Goal: Information Seeking & Learning: Find specific fact

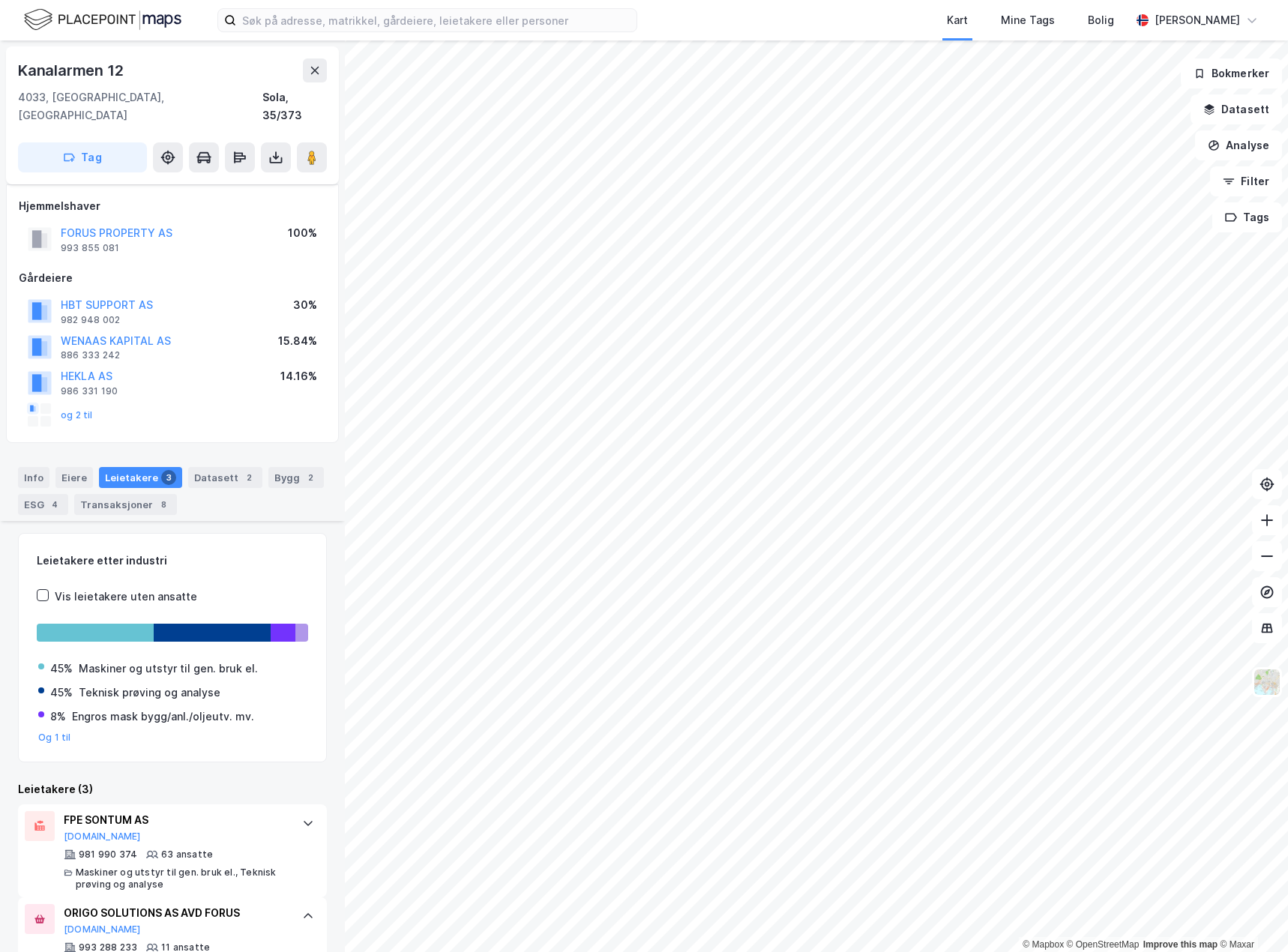
scroll to position [425, 0]
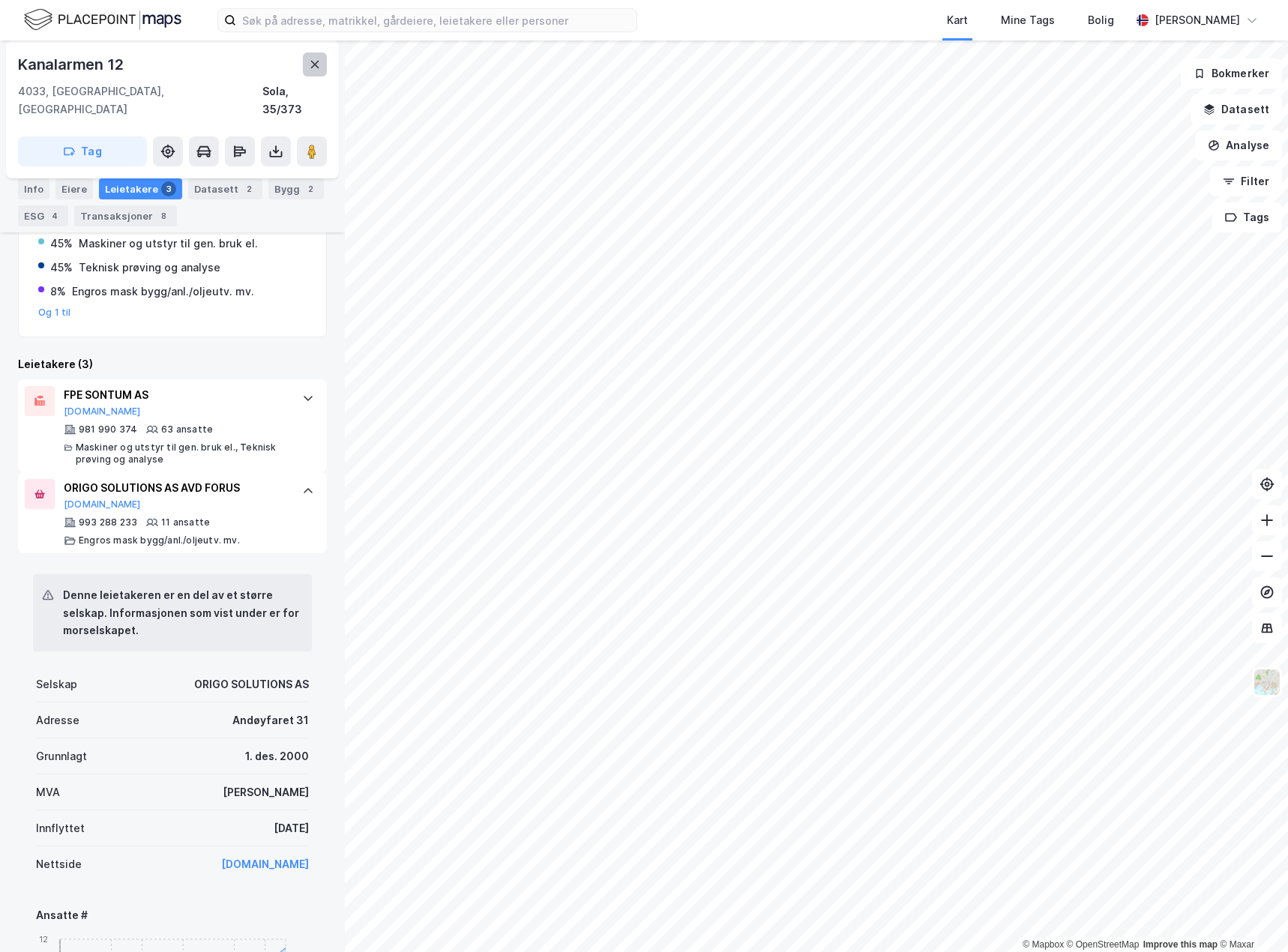
click at [325, 60] on button at bounding box center [314, 64] width 24 height 24
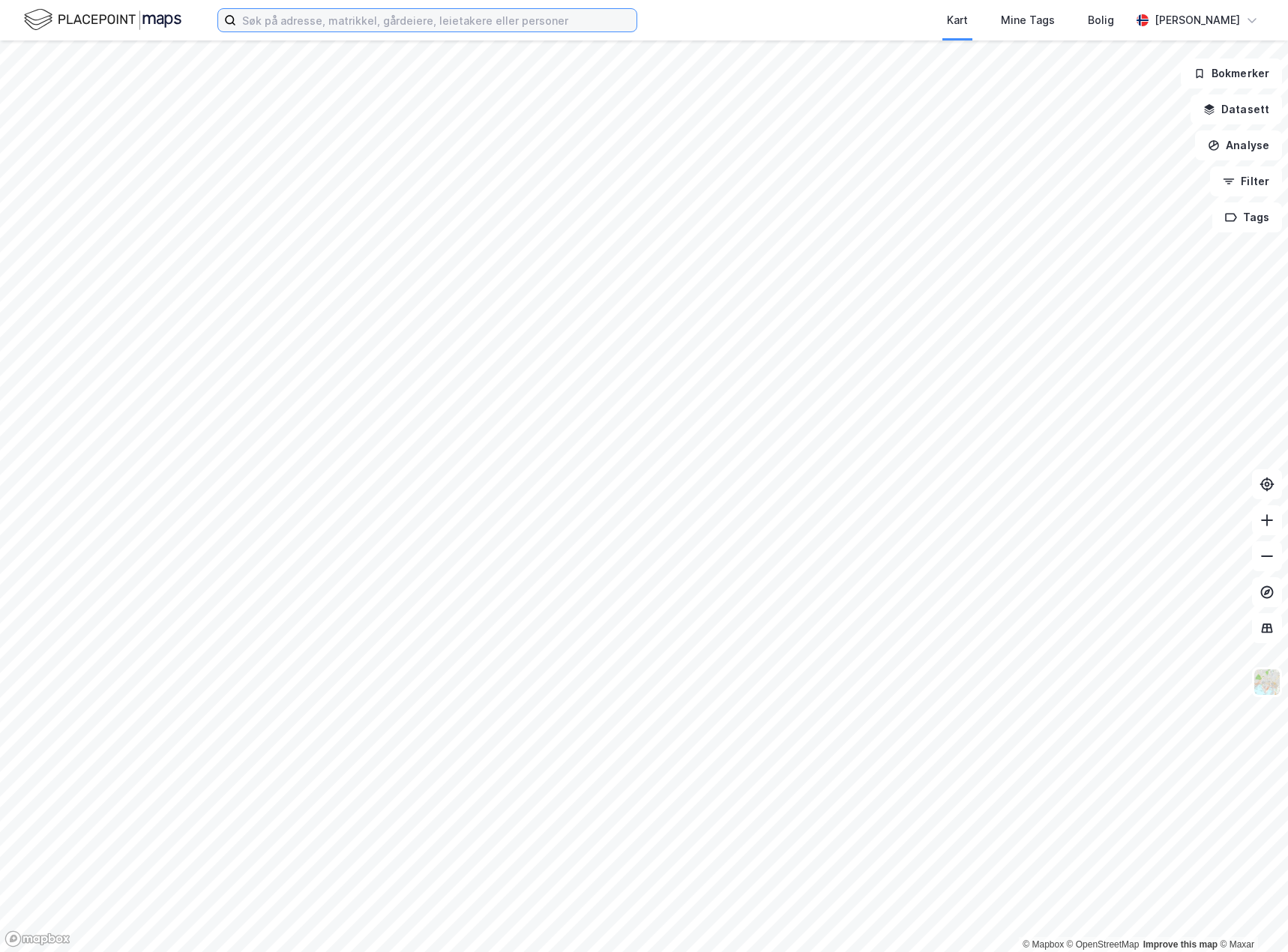
click at [269, 22] on input at bounding box center [436, 20] width 400 height 22
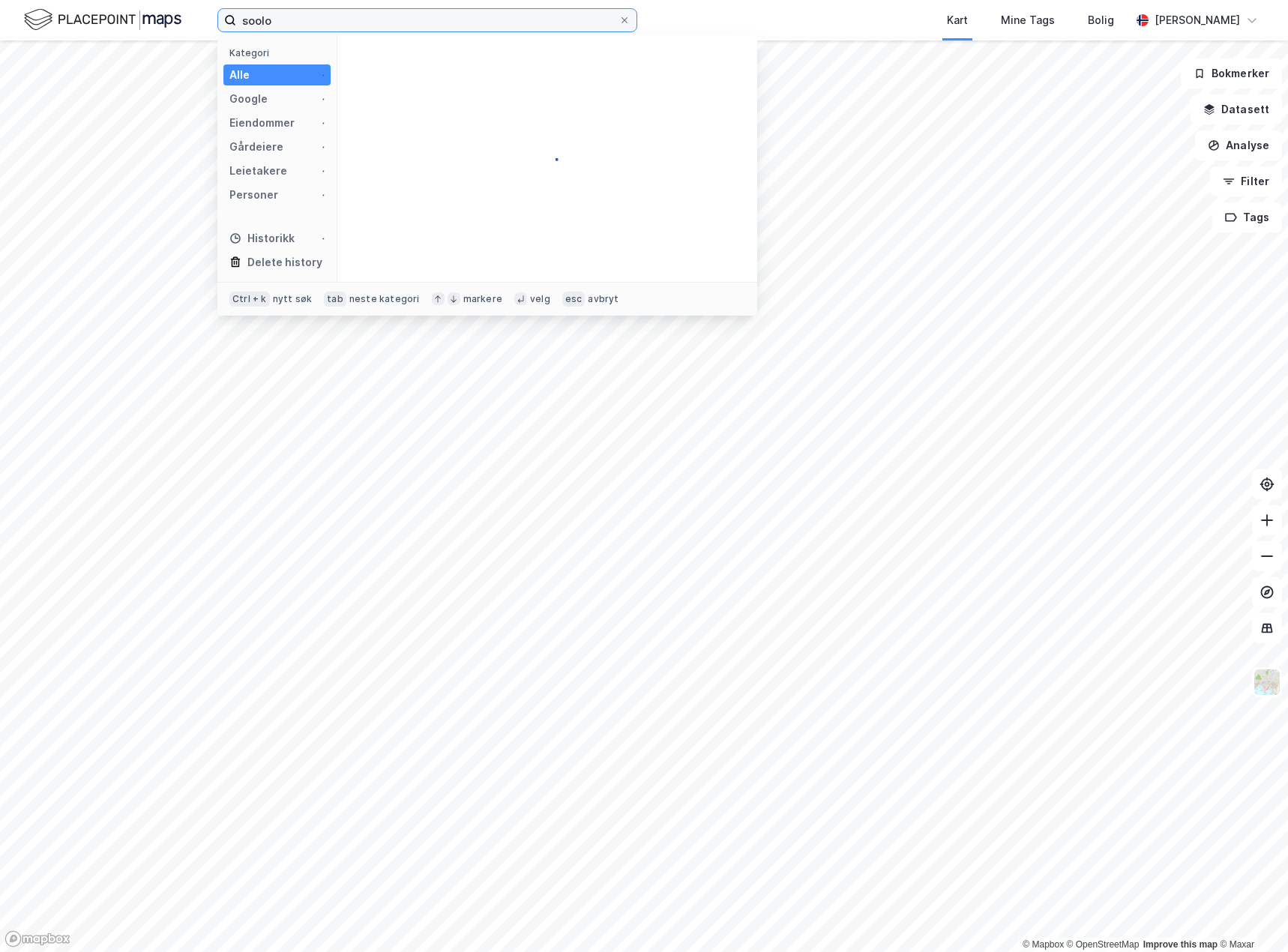
type input "soolo"
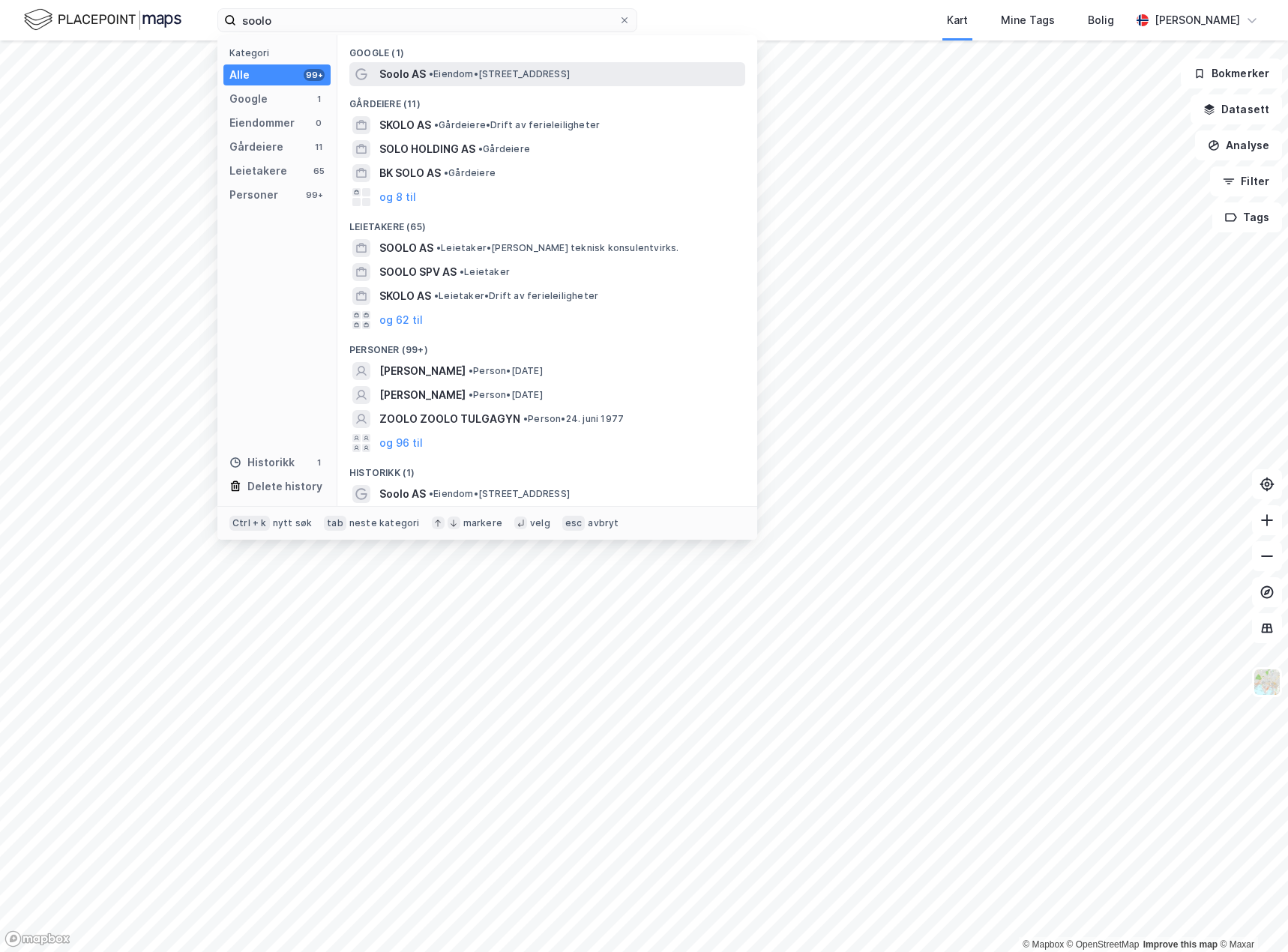
click at [534, 78] on span "• Eiendom • [STREET_ADDRESS]" at bounding box center [499, 74] width 141 height 12
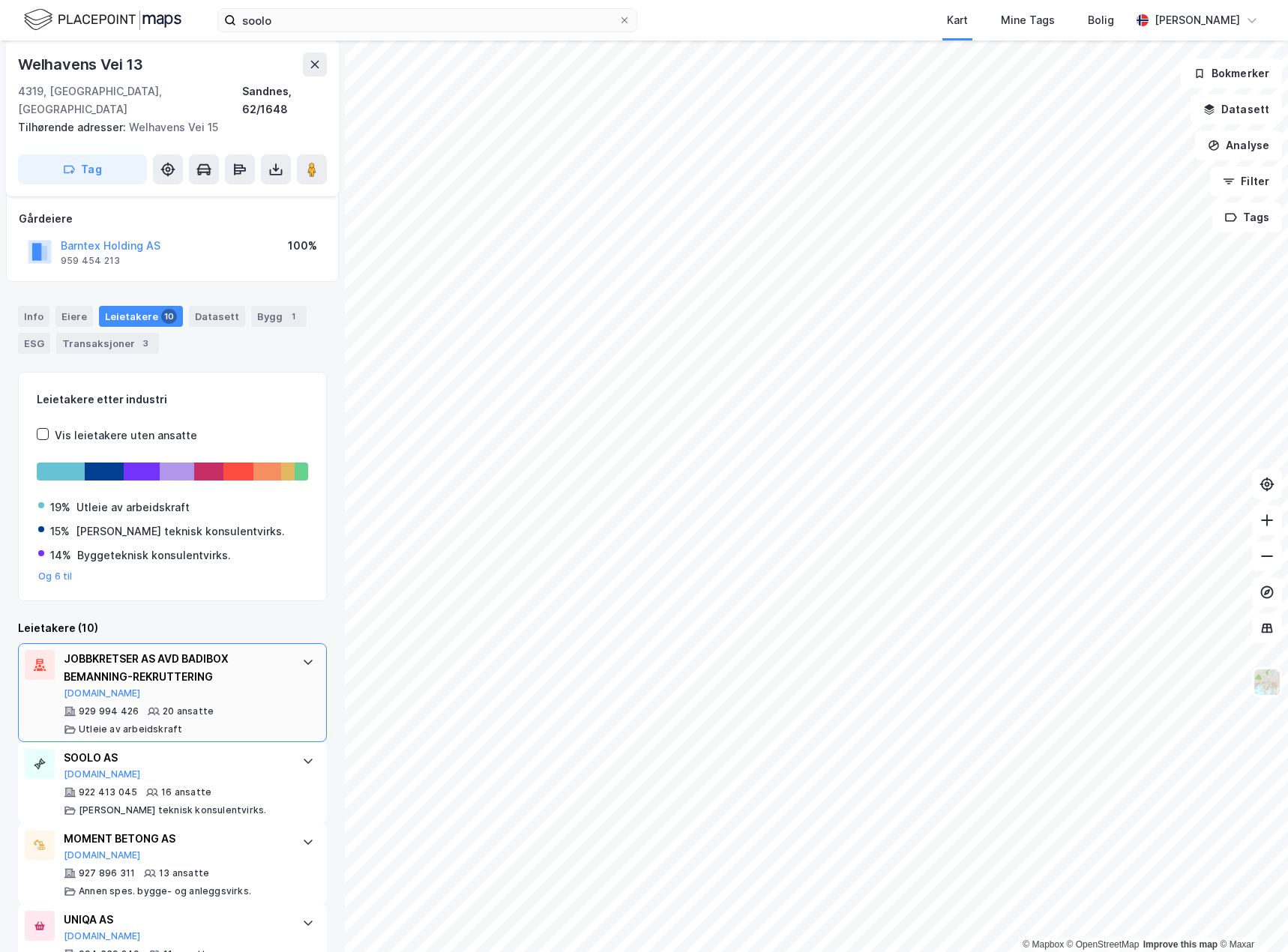
scroll to position [300, 0]
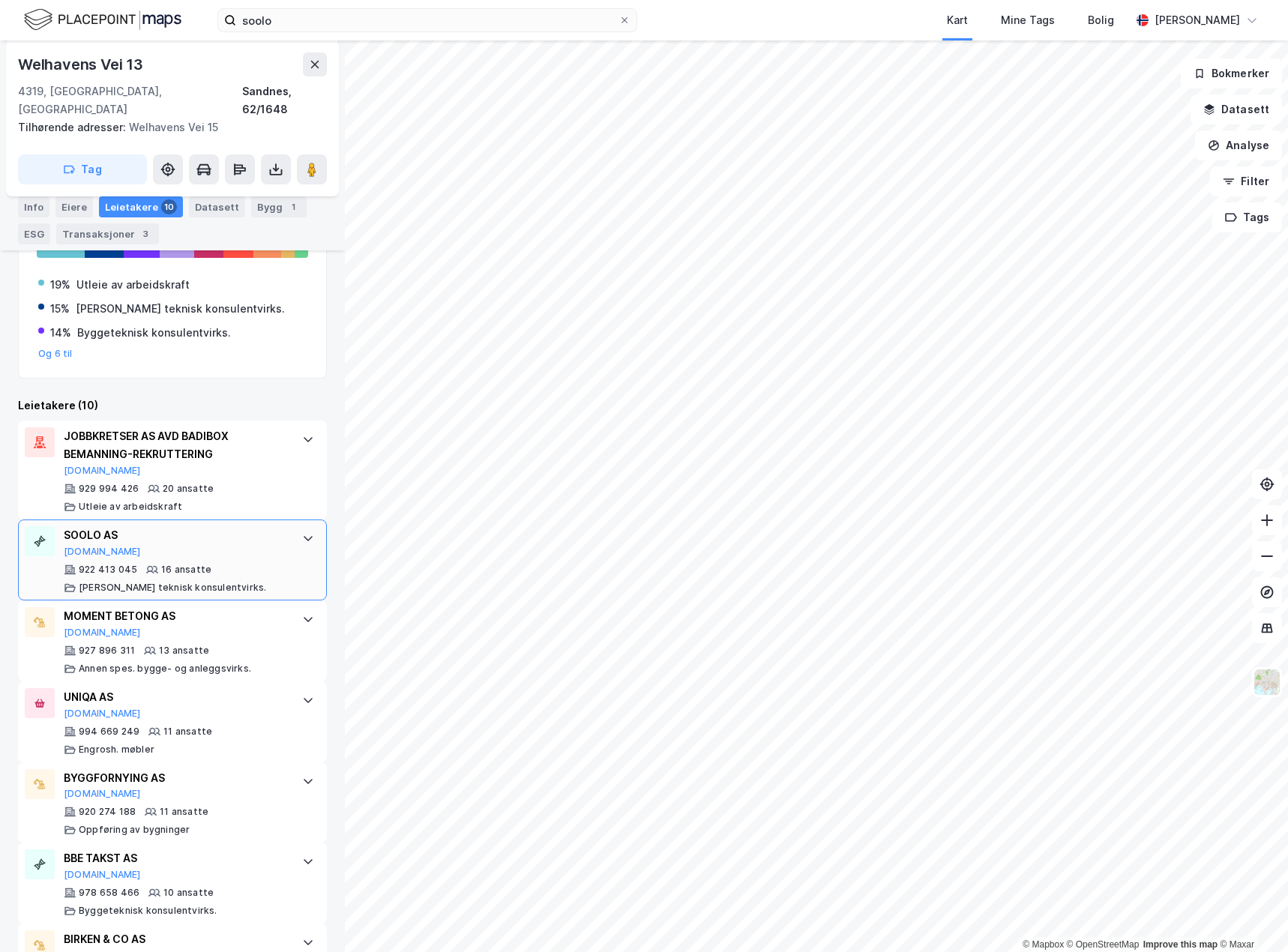
click at [280, 536] on div "SOOLO AS [DOMAIN_NAME] 922 413 045 16 ansatte [PERSON_NAME] teknisk konsulentvi…" at bounding box center [172, 560] width 309 height 81
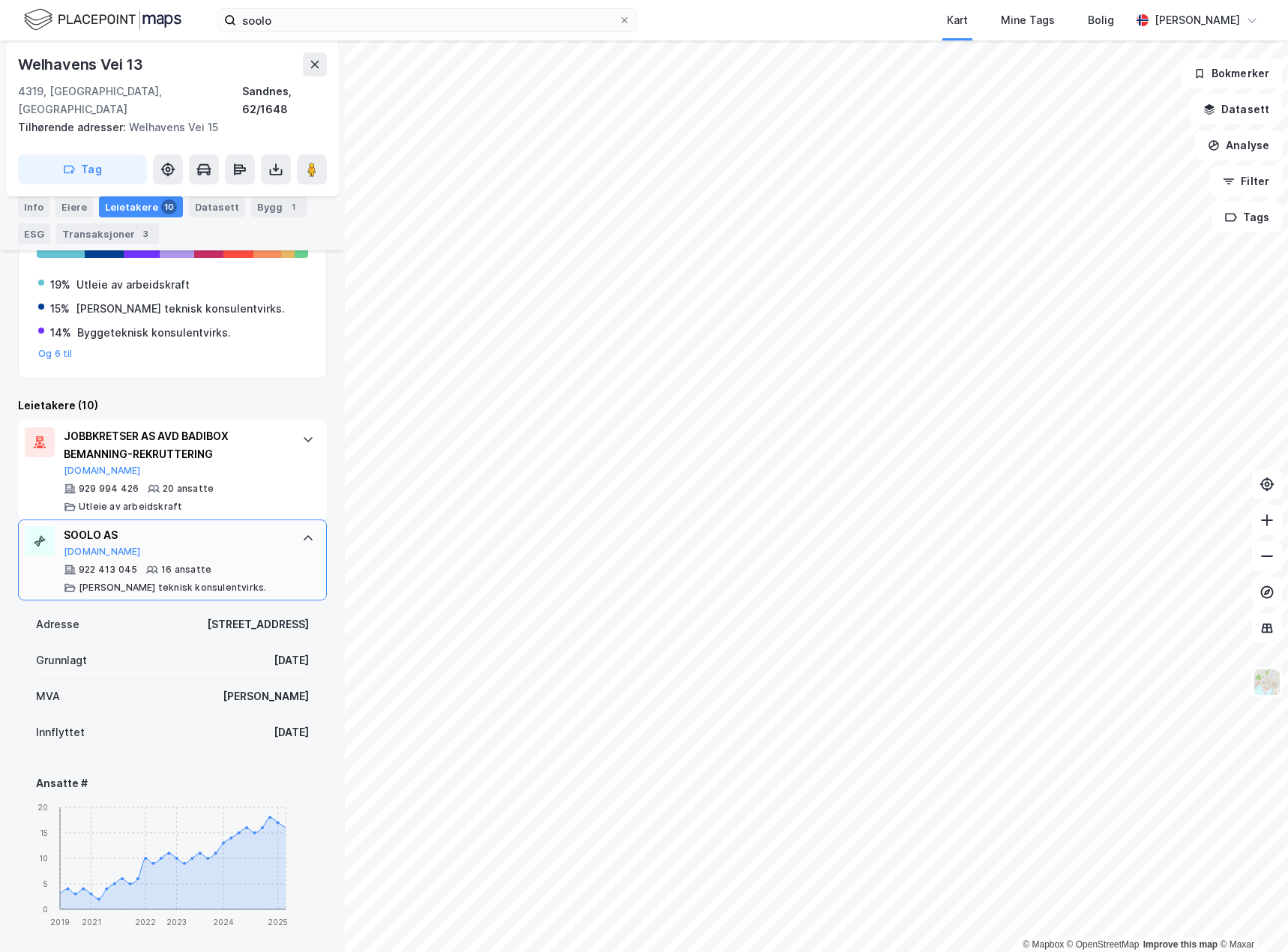
click at [303, 536] on icon at bounding box center [308, 538] width 9 height 5
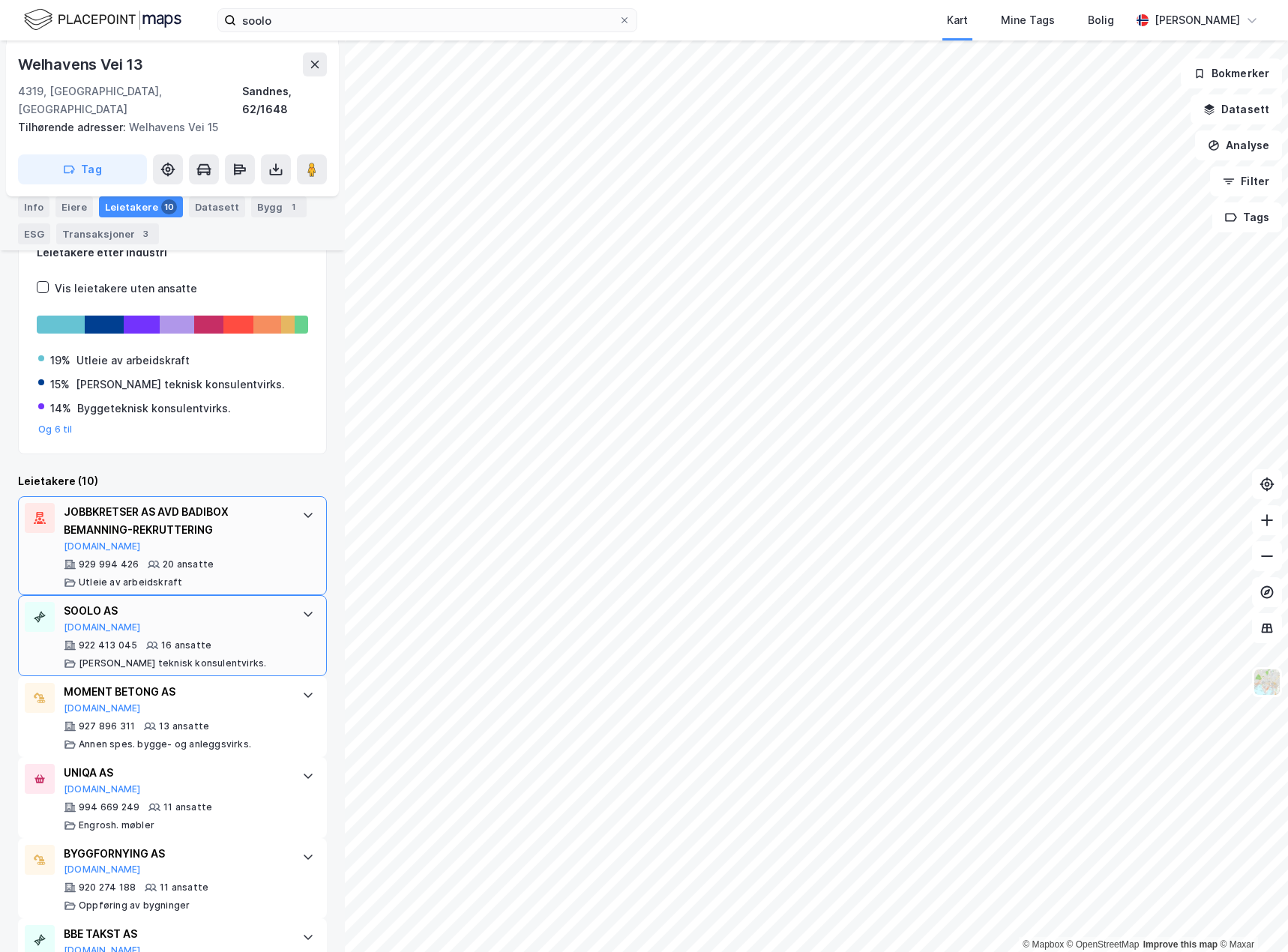
scroll to position [225, 0]
click at [306, 601] on div at bounding box center [308, 613] width 24 height 24
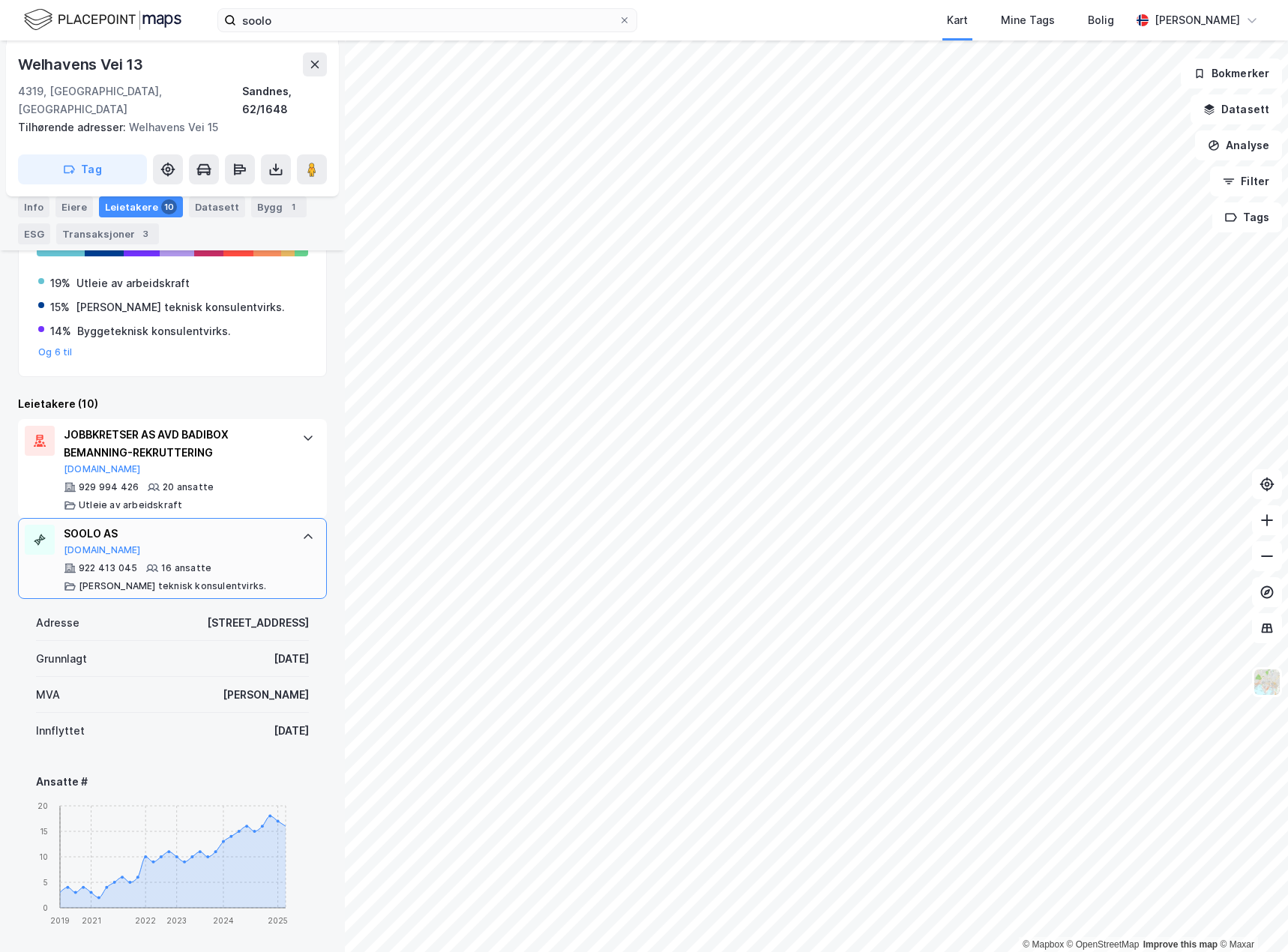
scroll to position [300, 0]
click at [300, 543] on div "SOOLO AS [DOMAIN_NAME] 922 413 045 16 ansatte [PERSON_NAME] teknisk konsulentvi…" at bounding box center [172, 560] width 309 height 81
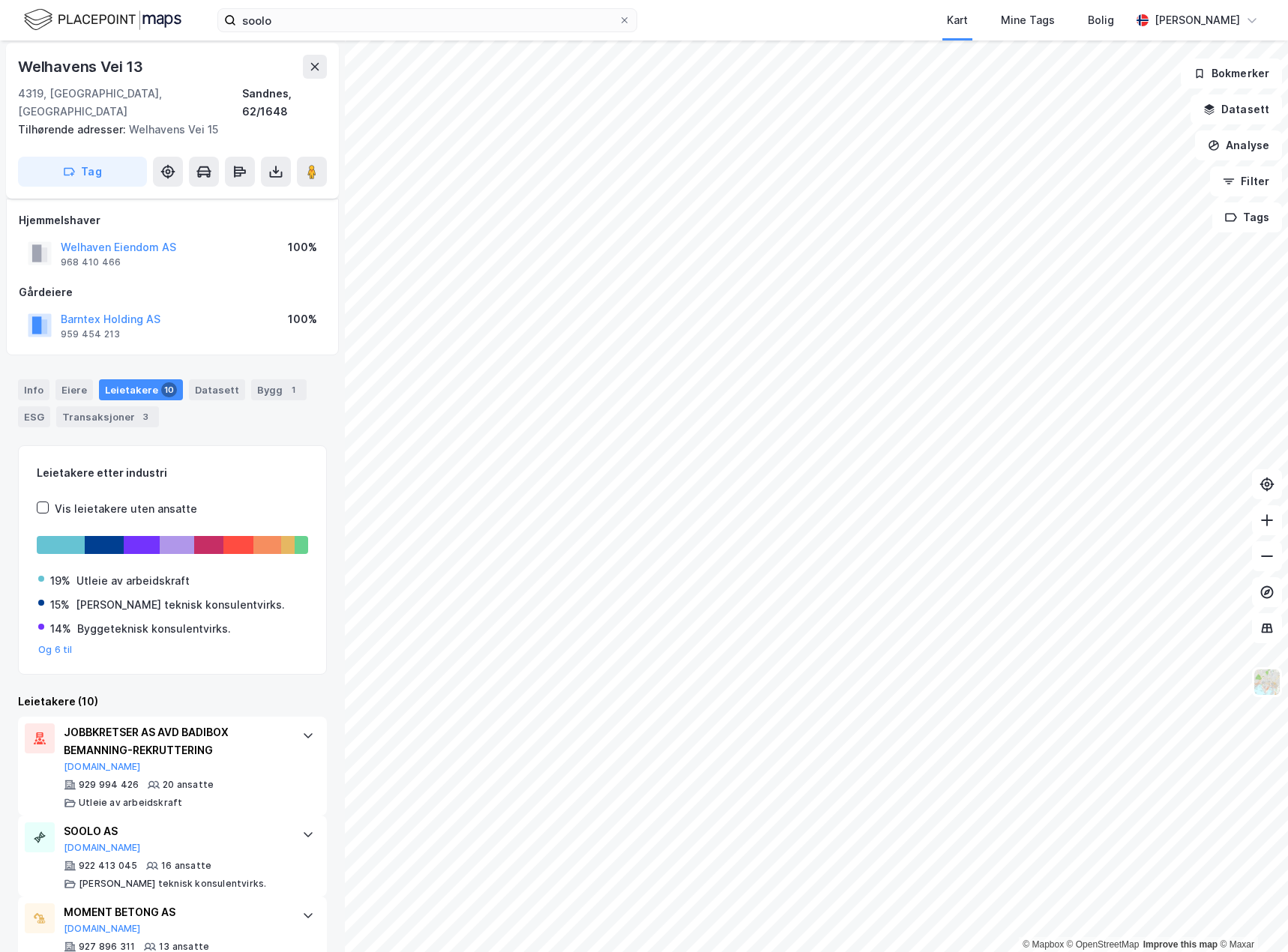
scroll to position [0, 0]
